Goal: Task Accomplishment & Management: Use online tool/utility

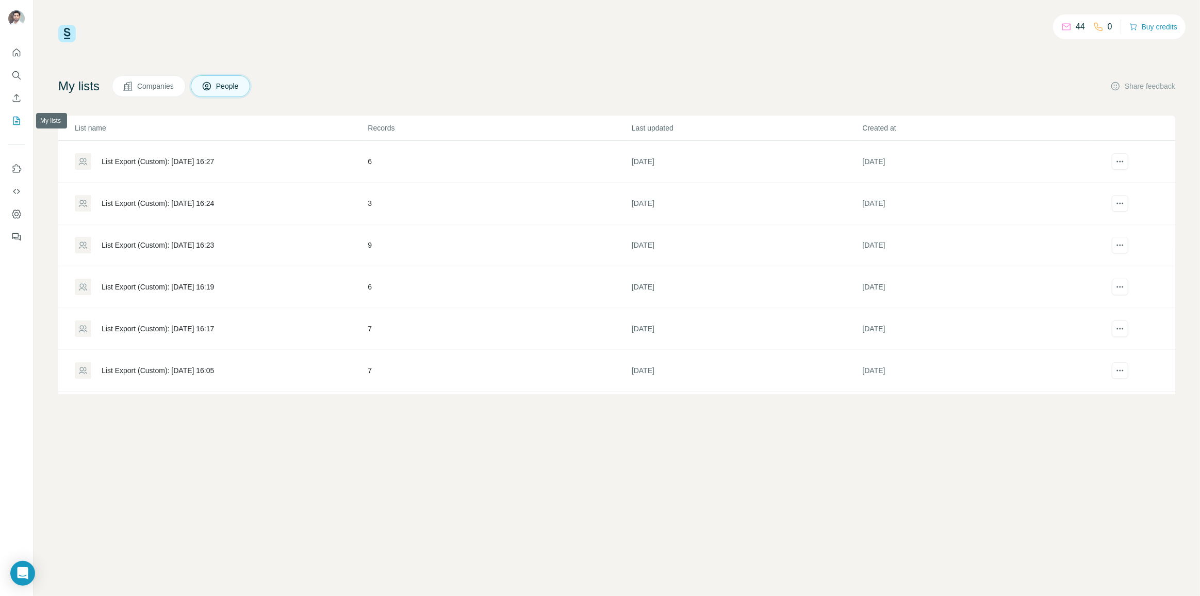
click at [20, 117] on icon "My lists" at bounding box center [16, 121] width 10 height 10
click at [21, 118] on icon "My lists" at bounding box center [16, 121] width 10 height 10
click at [20, 117] on icon "My lists" at bounding box center [16, 121] width 10 height 10
click at [359, 40] on div "44 0 Buy credits" at bounding box center [616, 34] width 1117 height 18
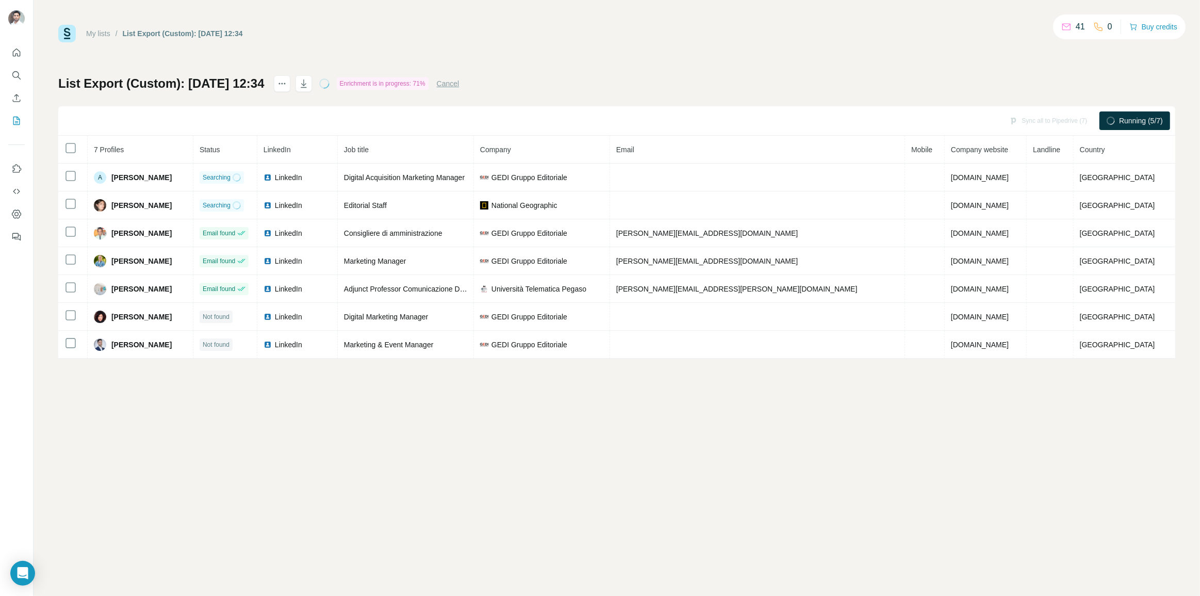
click at [414, 450] on div "My lists / List Export (Custom): [DATE] 12:34 41 0 Buy credits List Export (Cus…" at bounding box center [617, 298] width 1167 height 596
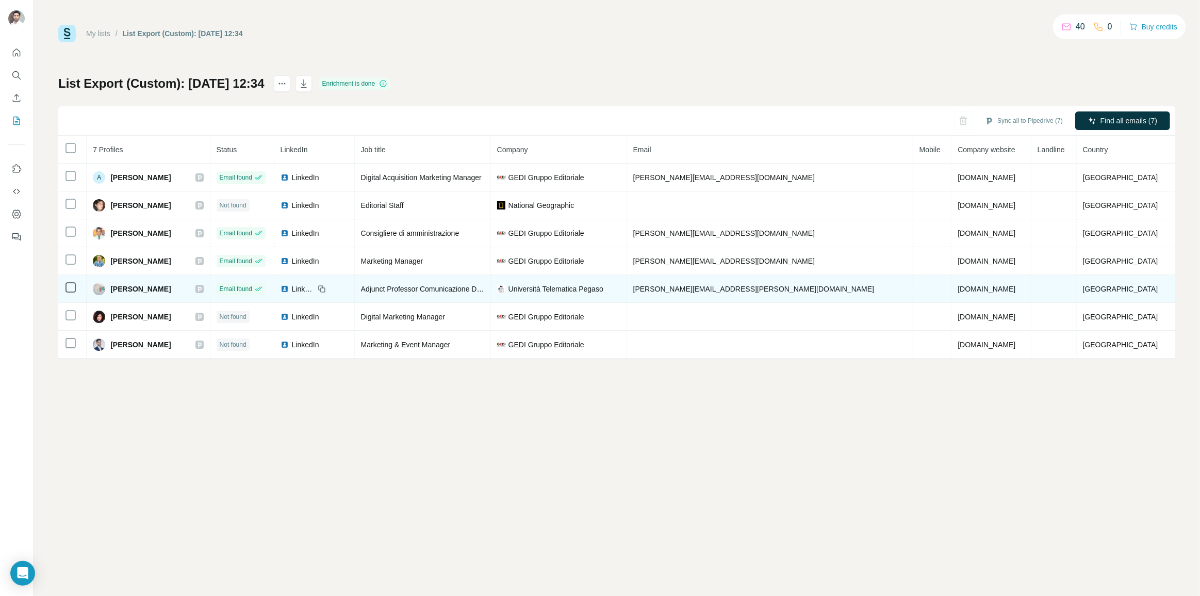
drag, startPoint x: 198, startPoint y: 286, endPoint x: 118, endPoint y: 289, distance: 80.0
click at [118, 289] on div "Roberto Zarriello" at bounding box center [148, 289] width 110 height 12
copy span "Roberto Zarriello"
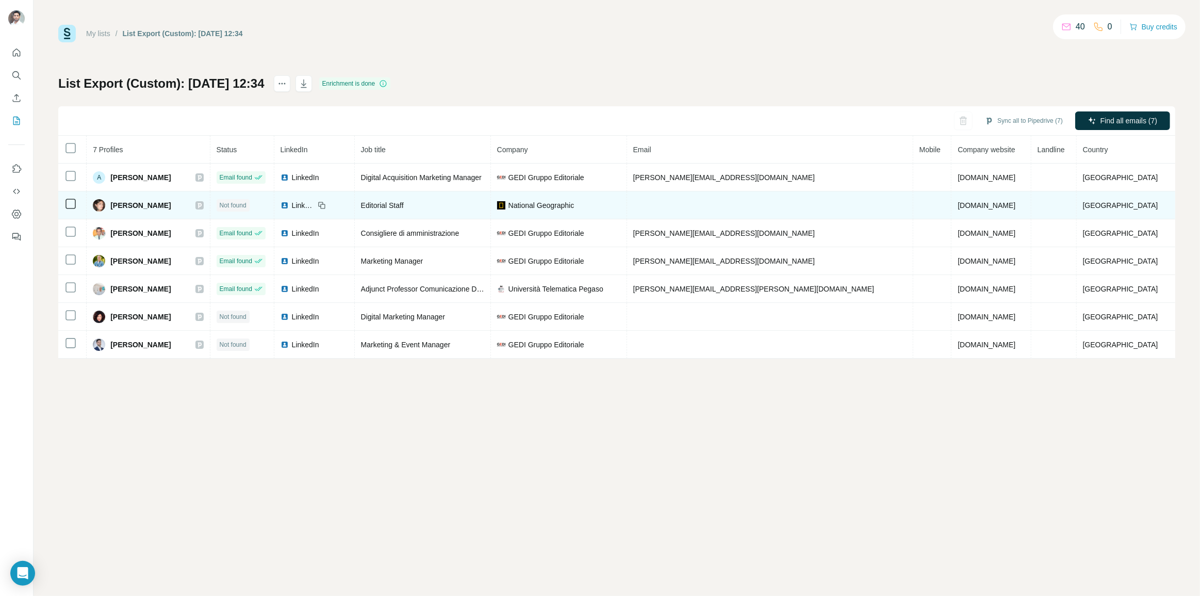
drag, startPoint x: 185, startPoint y: 208, endPoint x: 117, endPoint y: 208, distance: 67.6
click at [117, 208] on div "Beatrice Montuori" at bounding box center [148, 205] width 110 height 12
copy span "Beatrice Montuori"
